Goal: Transaction & Acquisition: Book appointment/travel/reservation

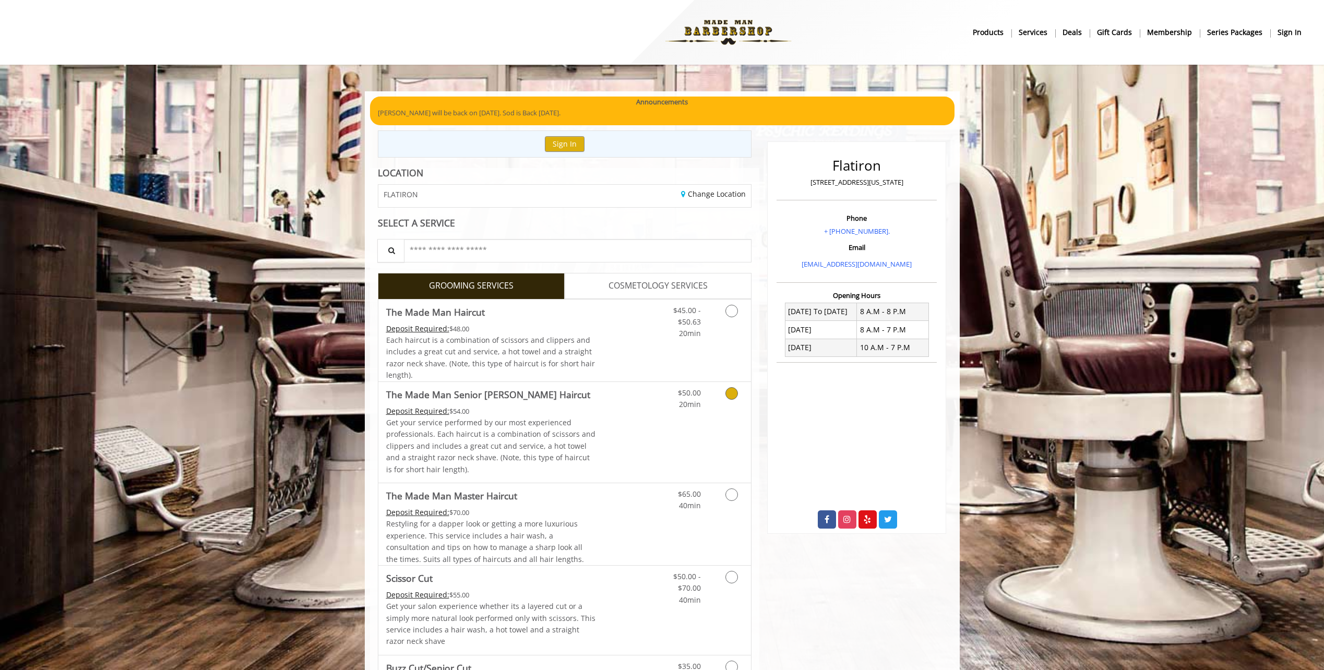
click at [603, 419] on link "Discounted Price" at bounding box center [627, 432] width 62 height 101
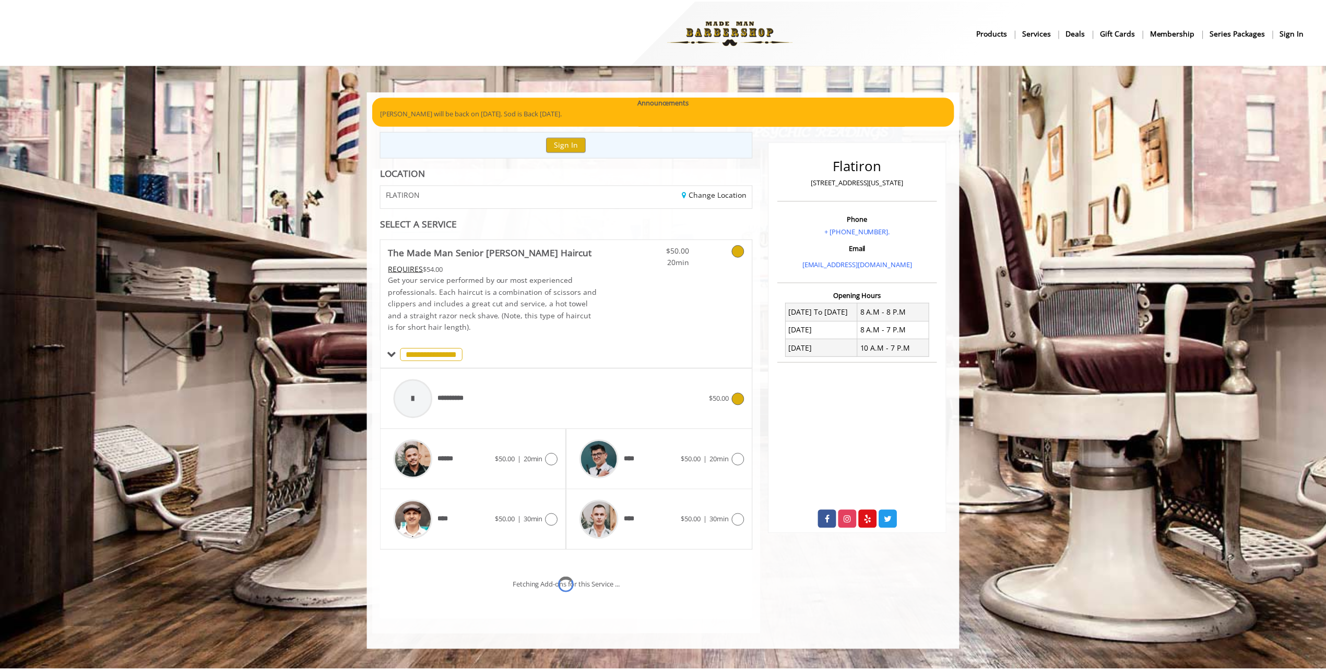
scroll to position [34, 0]
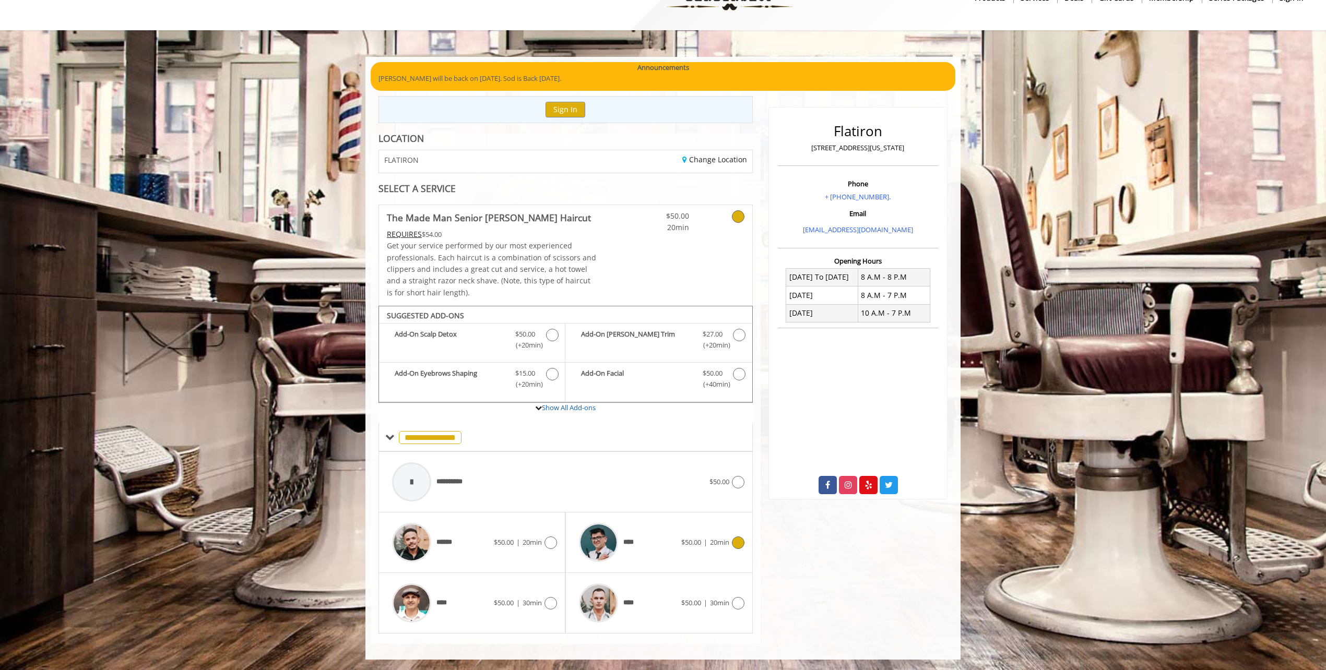
click at [664, 555] on div "****" at bounding box center [627, 543] width 107 height 50
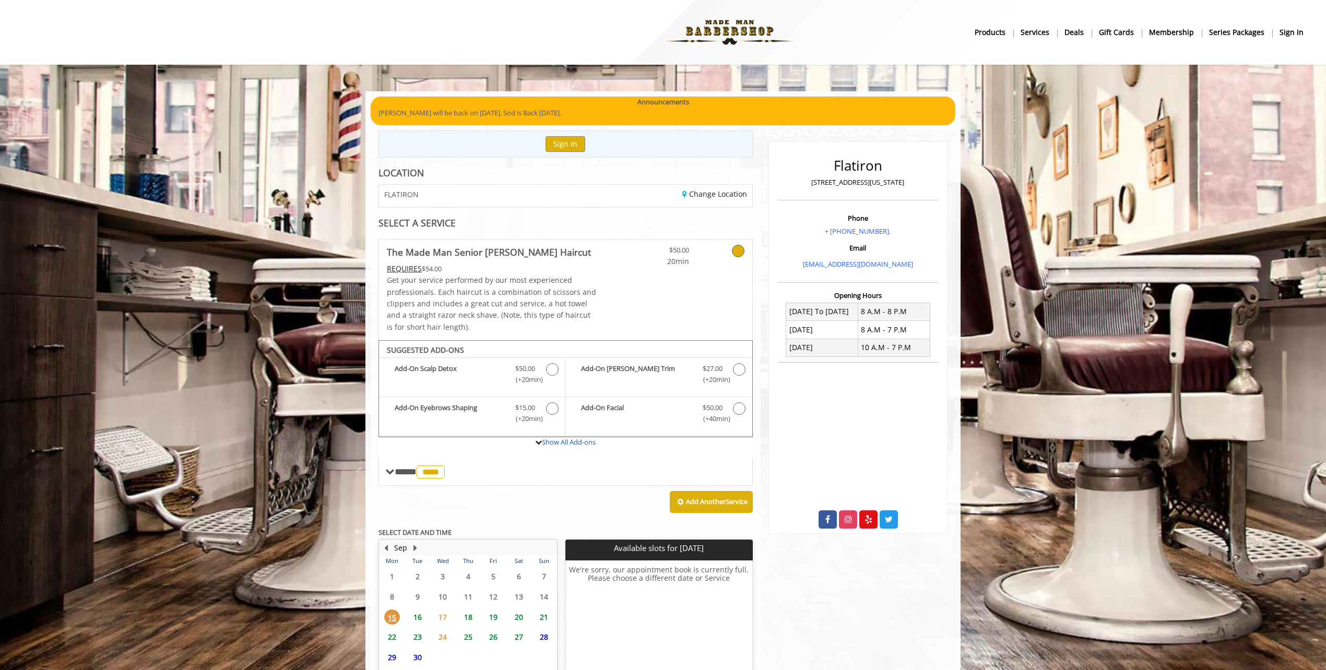
click at [414, 616] on span "16" at bounding box center [418, 617] width 16 height 15
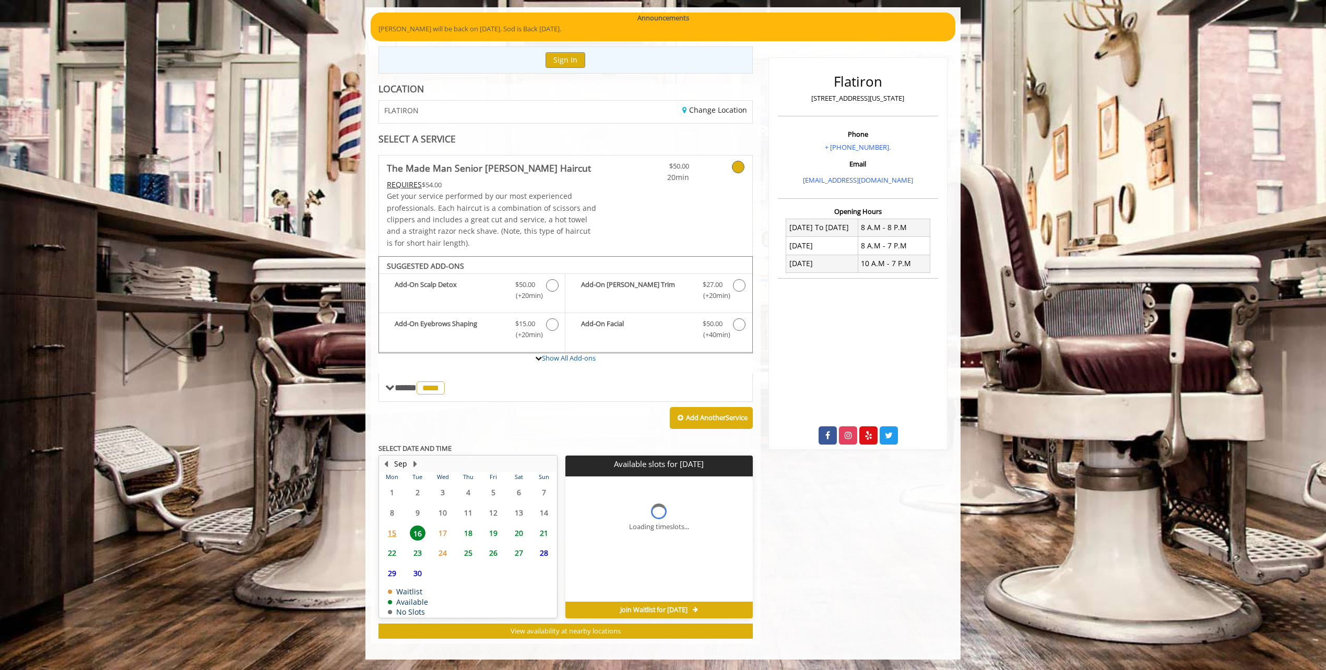
scroll to position [100, 0]
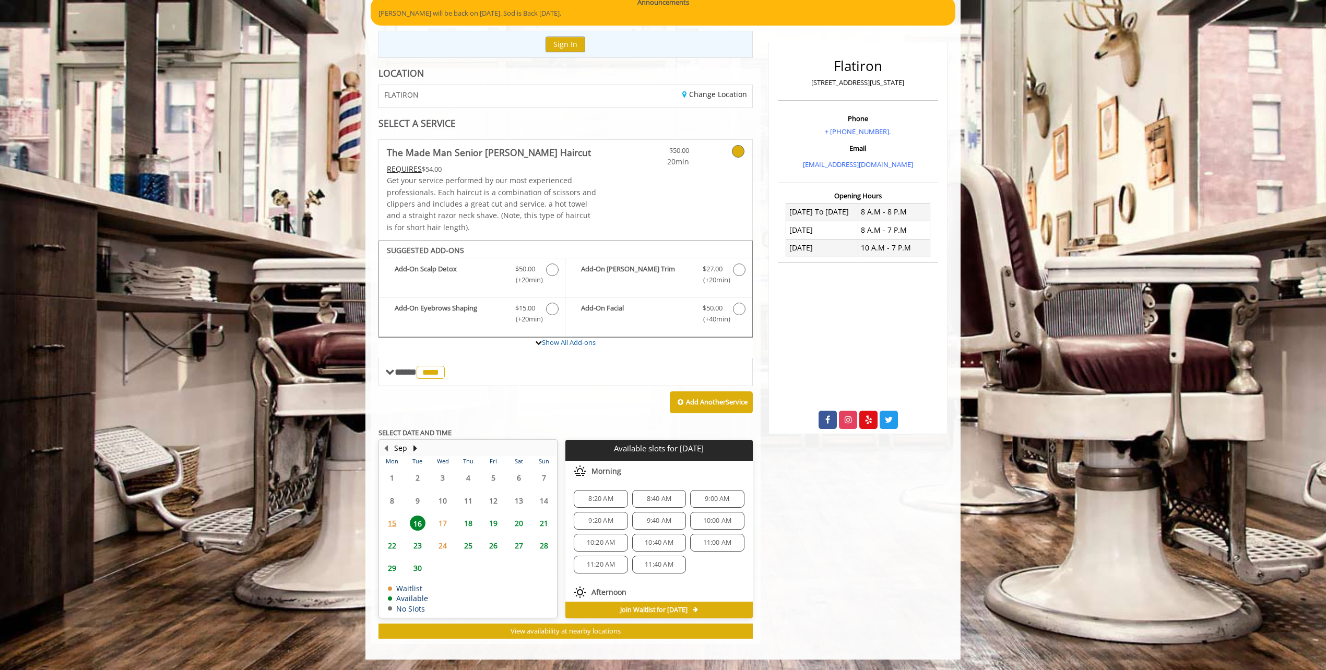
click at [705, 503] on span "9:00 AM" at bounding box center [717, 499] width 25 height 8
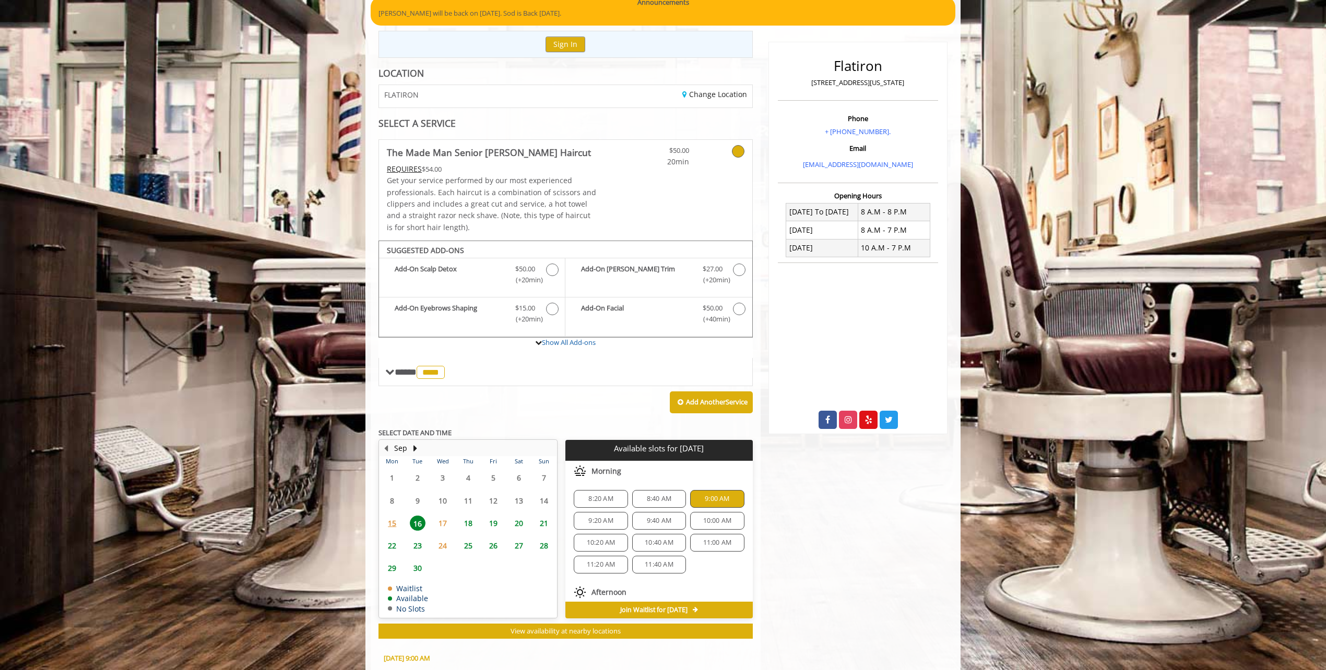
scroll to position [288, 0]
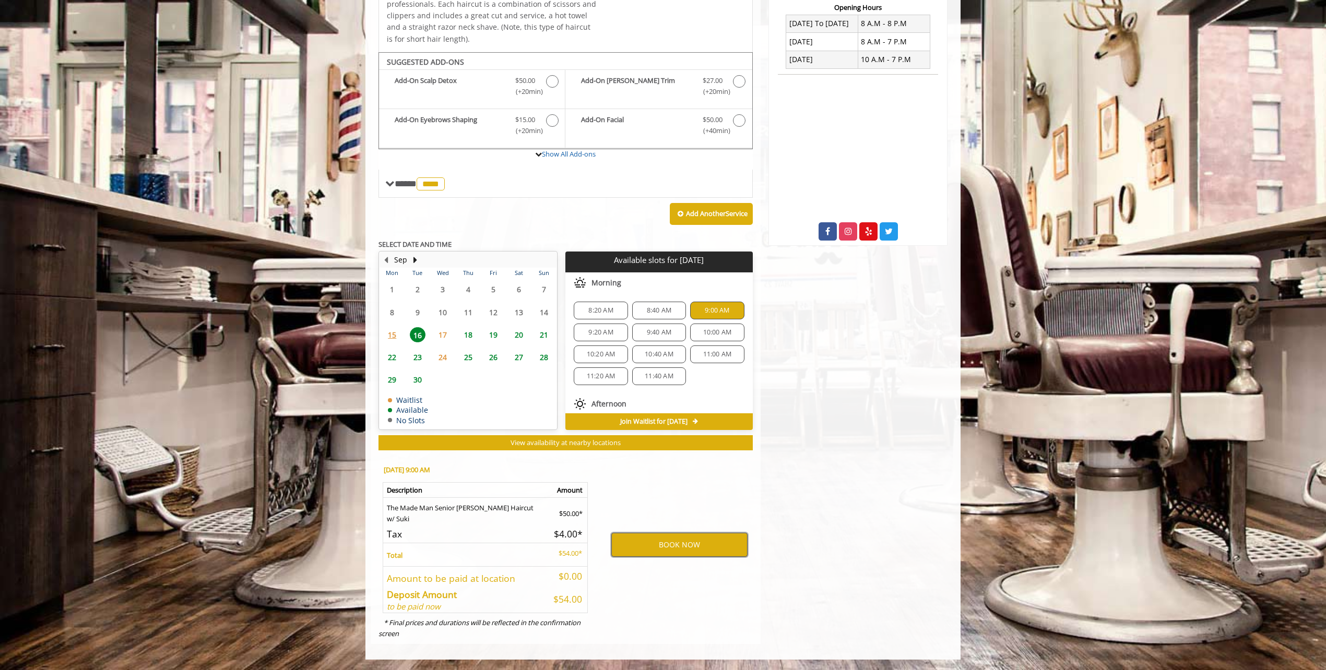
click at [694, 545] on button "BOOK NOW" at bounding box center [679, 545] width 136 height 24
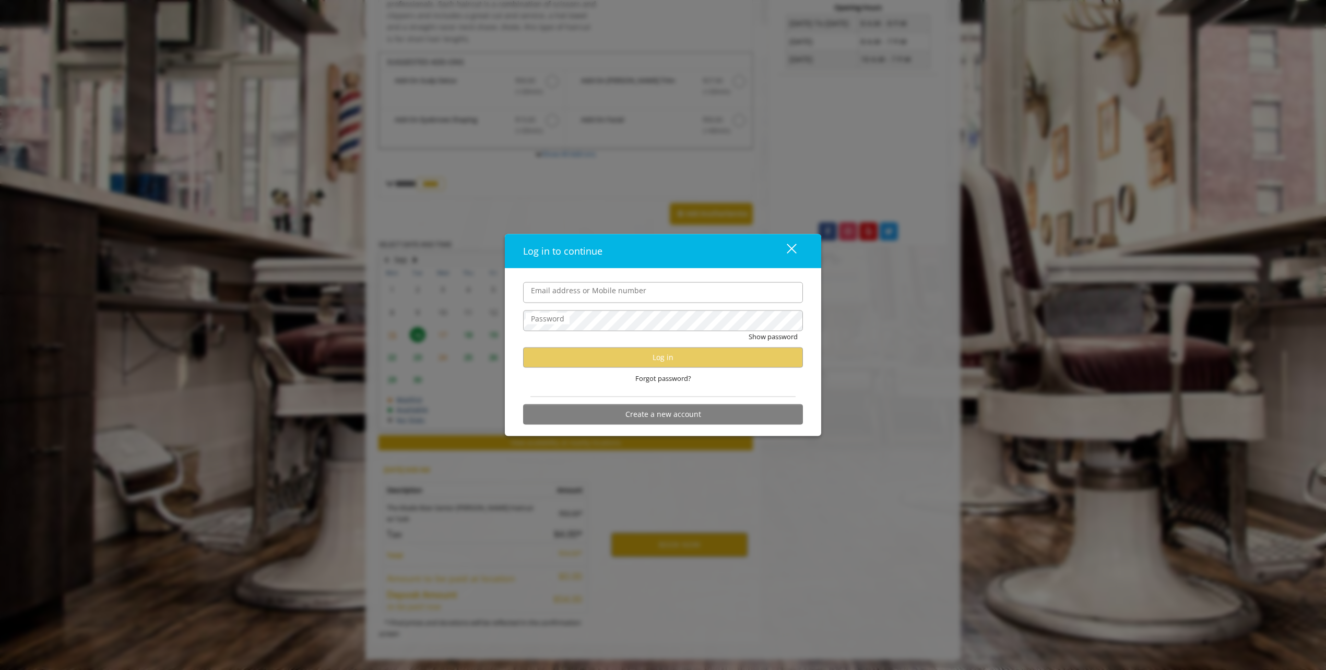
click at [599, 294] on input "Email address or Mobile number" at bounding box center [663, 292] width 280 height 21
type input "**********"
click at [748, 331] on button "Show password" at bounding box center [772, 336] width 49 height 11
click at [751, 331] on button "Hide password" at bounding box center [774, 336] width 46 height 11
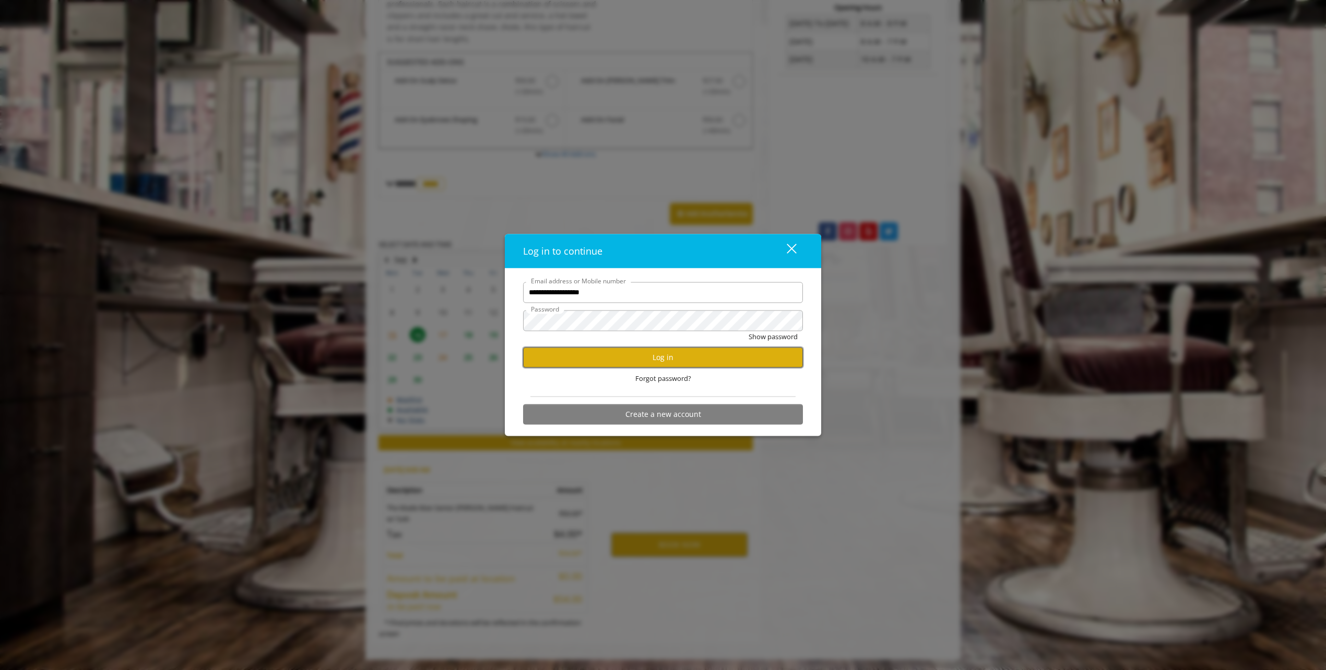
click at [674, 356] on button "Log in" at bounding box center [663, 357] width 280 height 20
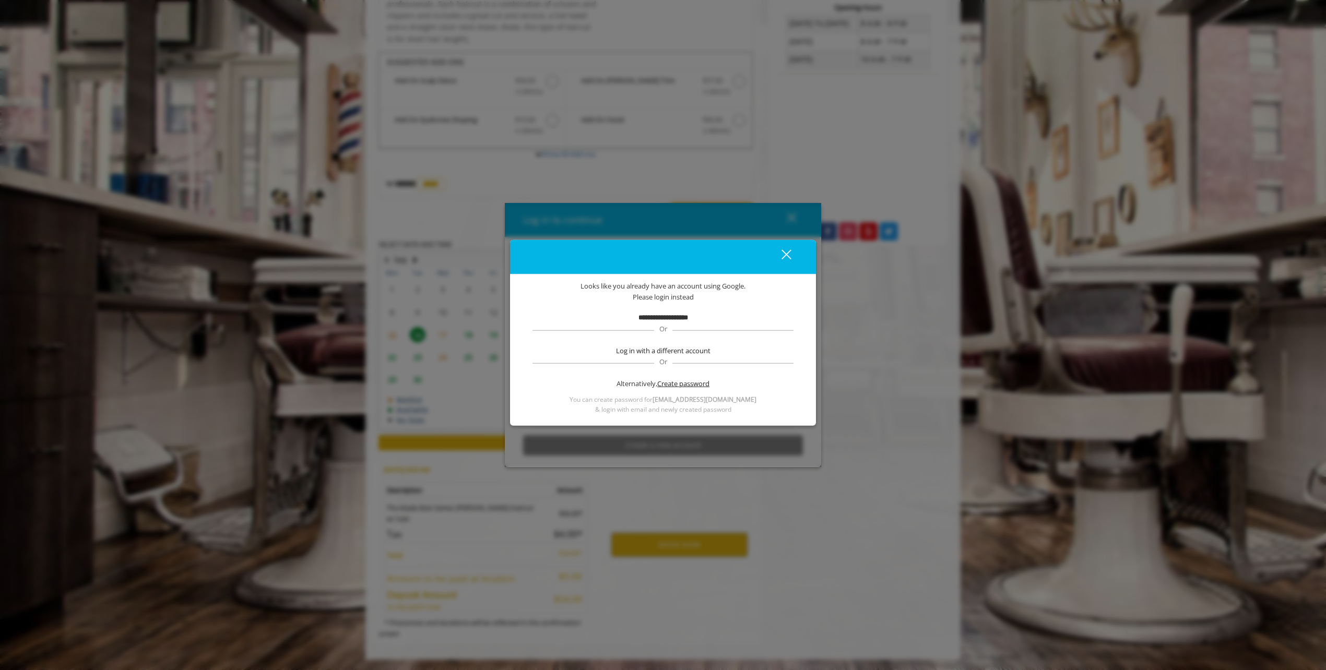
click at [684, 384] on span "Create password" at bounding box center [683, 383] width 52 height 11
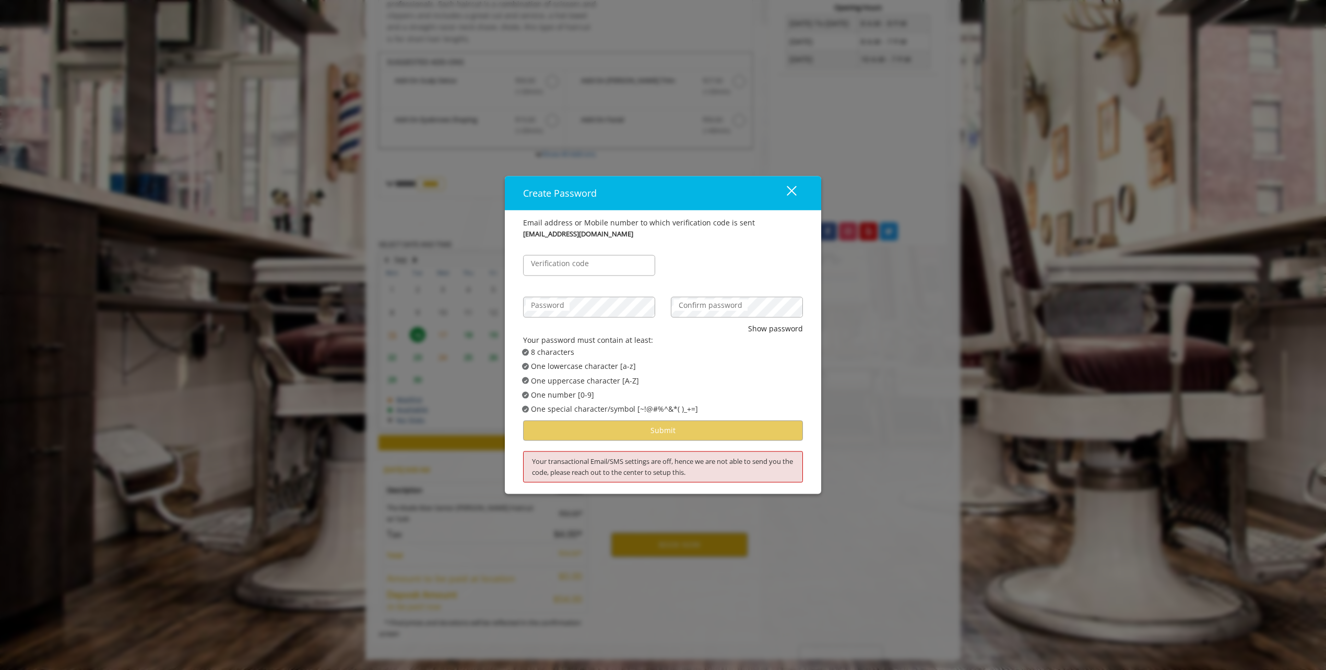
click at [576, 266] on label "Verification code" at bounding box center [560, 263] width 68 height 11
click at [576, 266] on input "Verification code" at bounding box center [589, 265] width 132 height 21
